Goal: Information Seeking & Learning: Learn about a topic

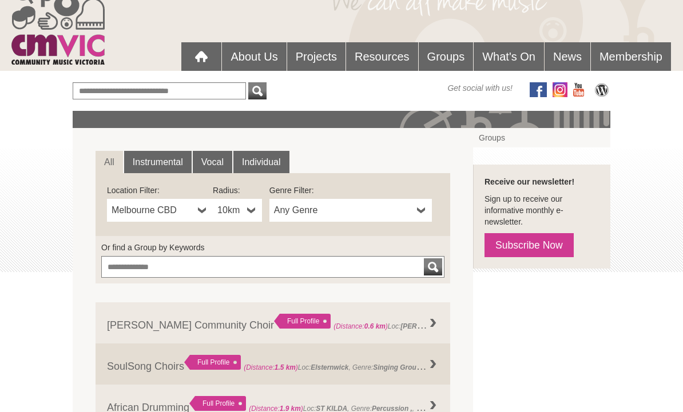
scroll to position [68, 0]
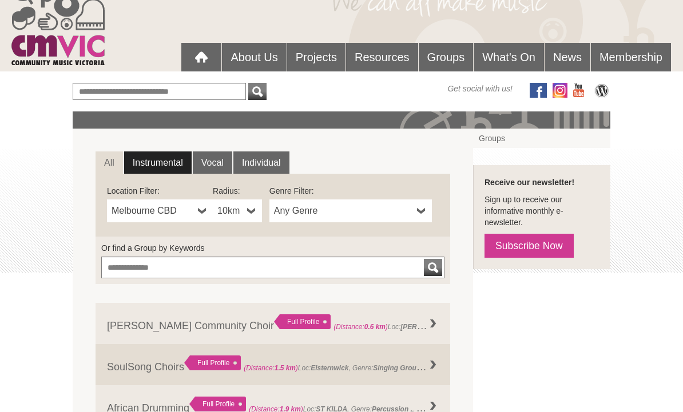
click at [159, 168] on link "Instrumental" at bounding box center [157, 163] width 67 height 23
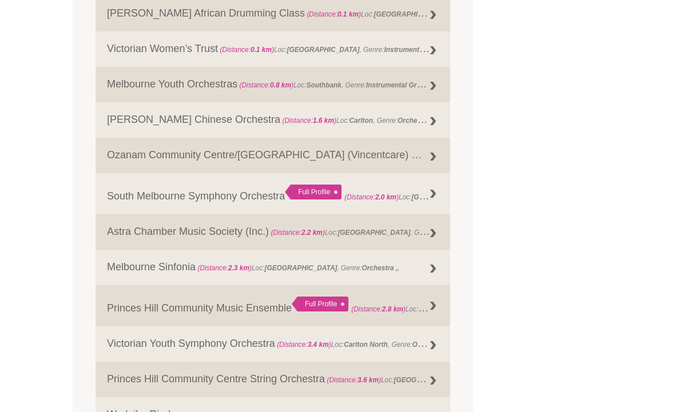
scroll to position [552, 0]
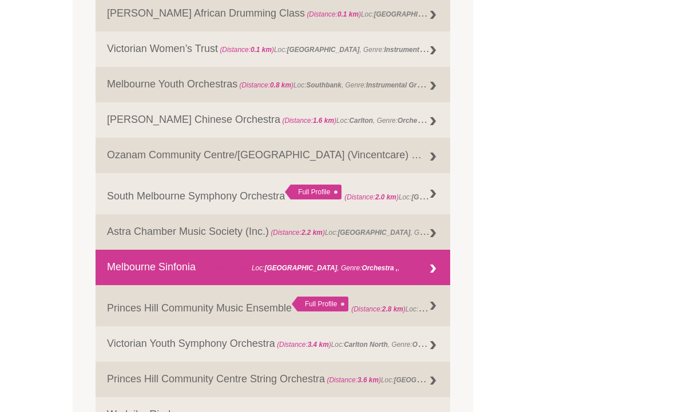
click at [100, 278] on link "Melbourne Sinfonia (Distance: 2.3 km ) Loc: Parkville , Genre: Orchestra ," at bounding box center [273, 267] width 355 height 35
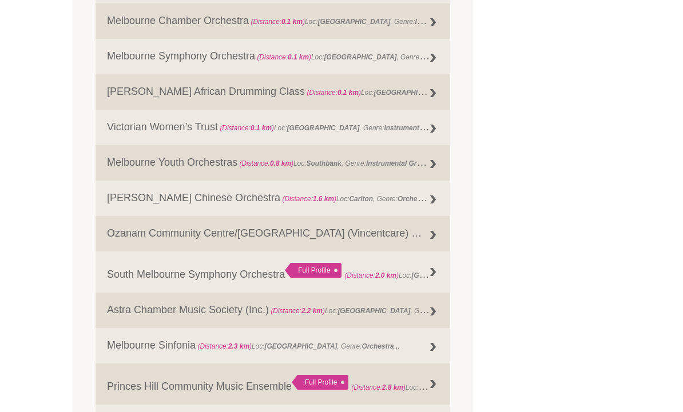
scroll to position [688, 0]
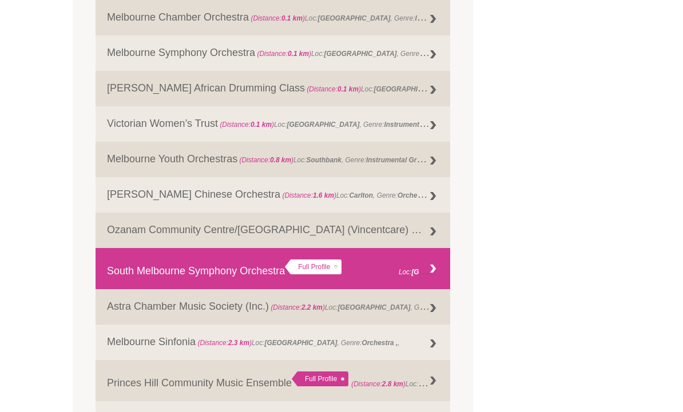
click at [123, 277] on link "South Melbourne Symphony Orchestra Full Profile (Distance: 2.0 km ) Loc: South …" at bounding box center [273, 268] width 355 height 41
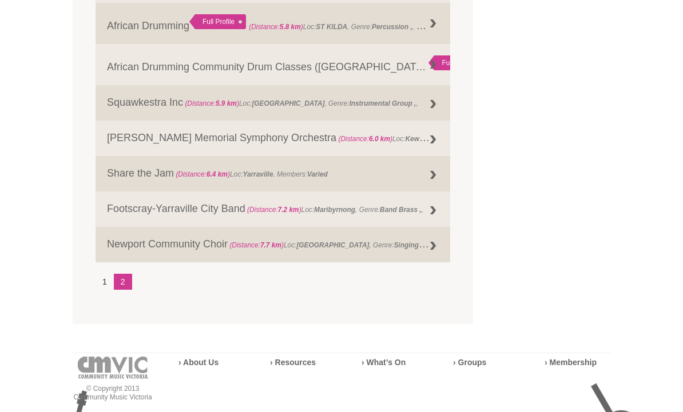
scroll to position [1421, 0]
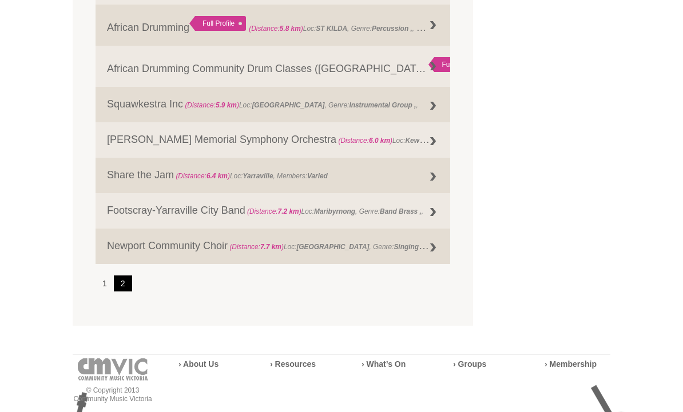
click at [115, 292] on link "2" at bounding box center [123, 284] width 18 height 16
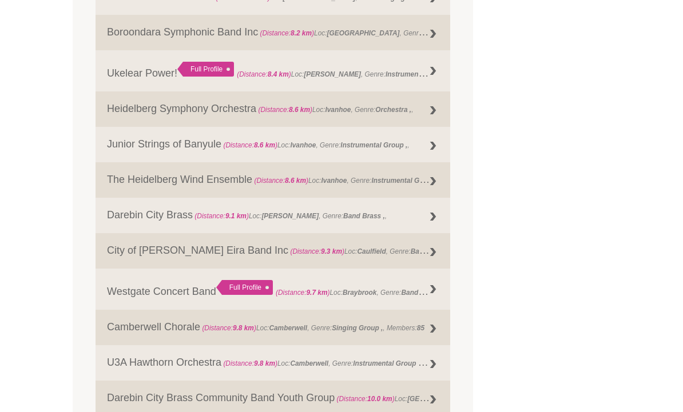
scroll to position [671, 0]
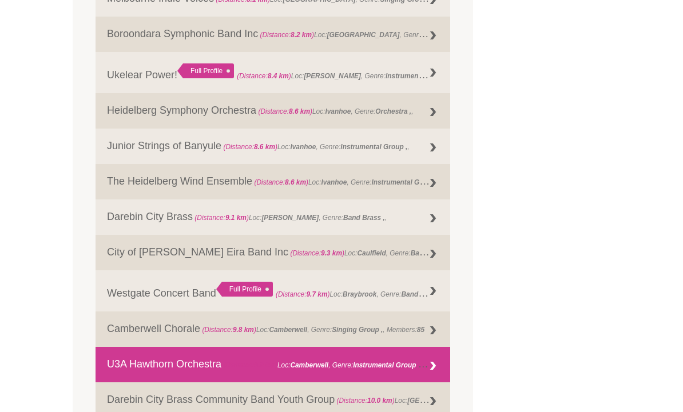
click at [127, 378] on link "U3A Hawthorn Orchestra (Distance: 9.8 km ) Loc: Camberwell , Genre: Instrumenta…" at bounding box center [273, 365] width 355 height 35
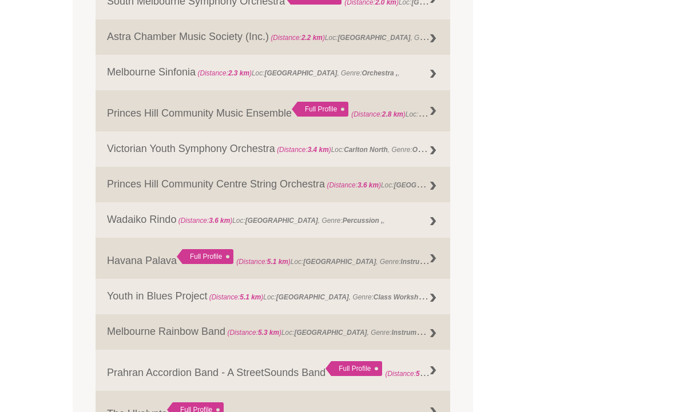
scroll to position [959, 0]
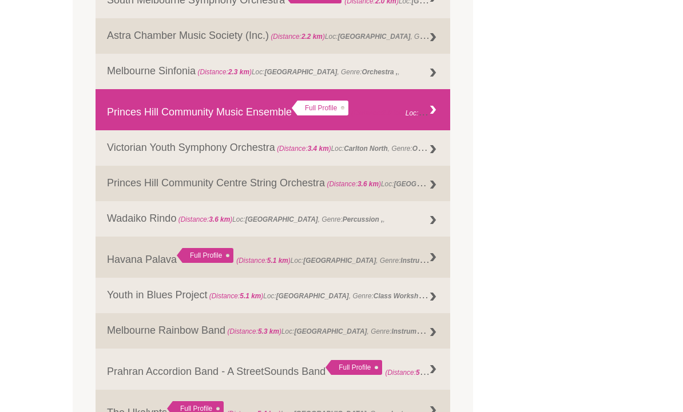
click at [123, 117] on link "Princes Hill Community Music Ensemble Full Profile (Distance: 2.8 km ) Loc: [PE…" at bounding box center [273, 109] width 355 height 41
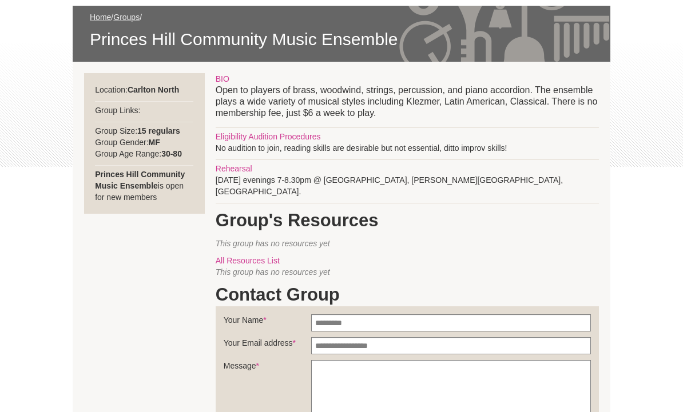
scroll to position [173, 0]
click at [112, 180] on strong "Princes Hill Community Music Ensemble" at bounding box center [140, 181] width 90 height 21
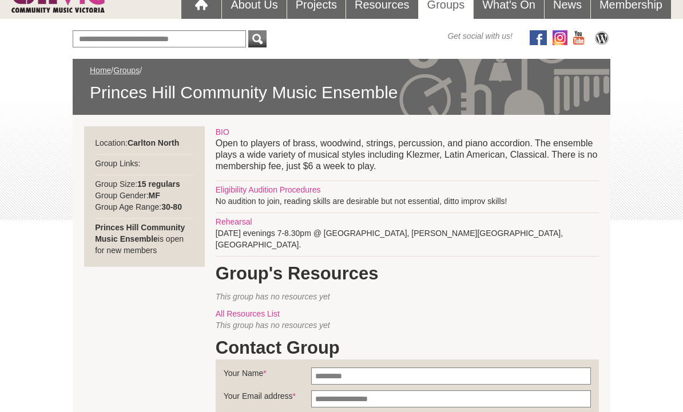
scroll to position [120, 0]
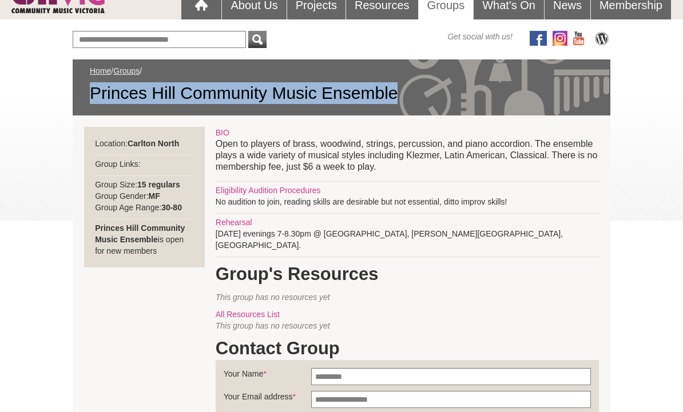
copy span "Princes Hill Community Music Ensemble"
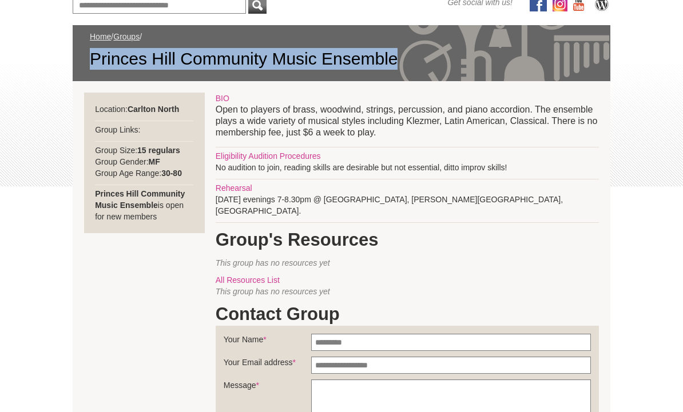
scroll to position [158, 0]
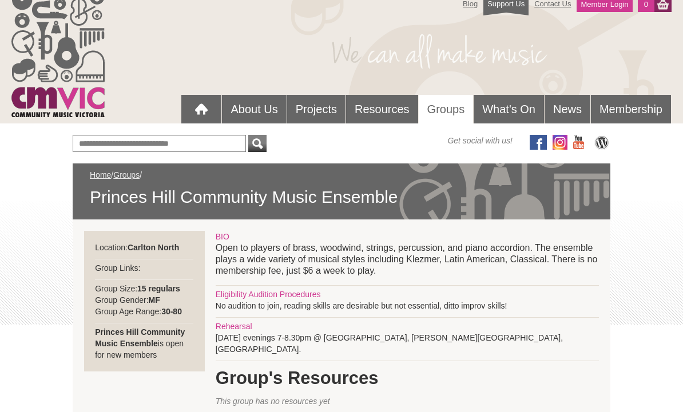
scroll to position [54, 0]
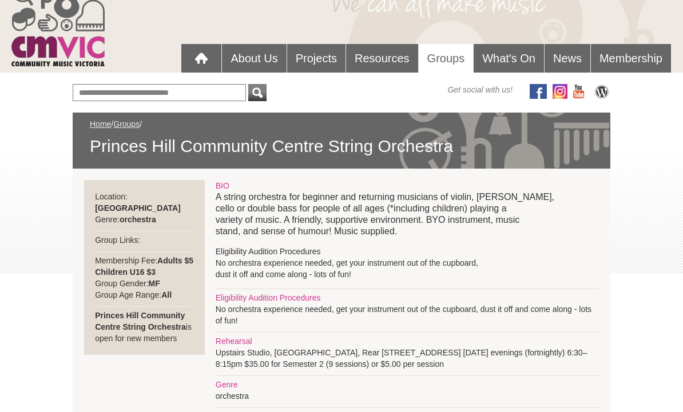
scroll to position [66, 0]
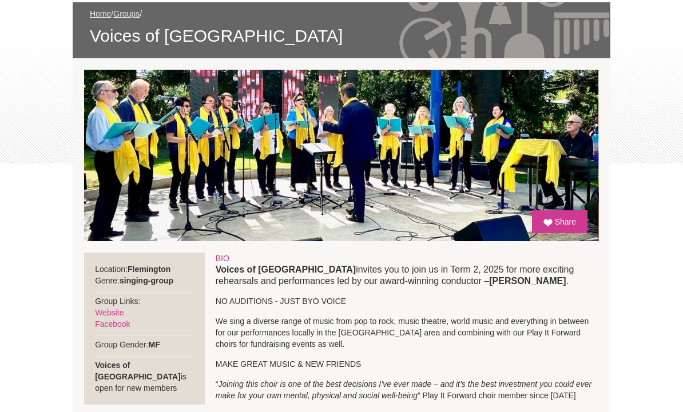
scroll to position [164, 0]
